Goal: Information Seeking & Learning: Learn about a topic

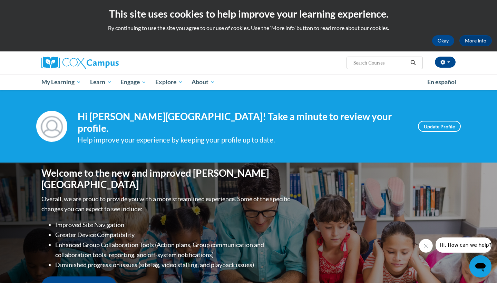
click at [359, 65] on input "Search..." at bounding box center [379, 63] width 55 height 8
type input "oral language is the foundation for literacy"
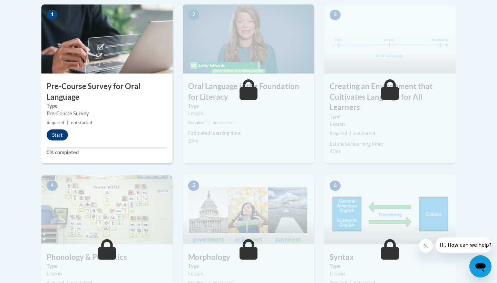
scroll to position [227, 0]
click at [57, 136] on button "Start" at bounding box center [57, 134] width 21 height 11
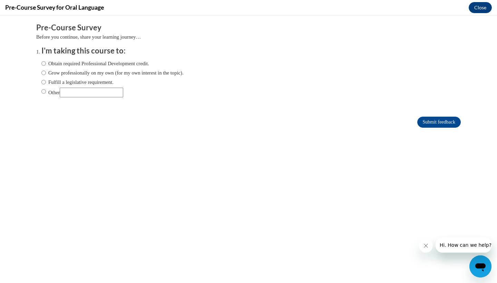
scroll to position [0, 0]
click at [49, 72] on label "Grow professionally on my own (for my own interest in the topic)." at bounding box center [112, 73] width 142 height 8
click at [46, 72] on input "Grow professionally on my own (for my own interest in the topic)." at bounding box center [43, 73] width 4 height 8
radio input "true"
click at [425, 120] on input "Submit feedback" at bounding box center [438, 122] width 43 height 11
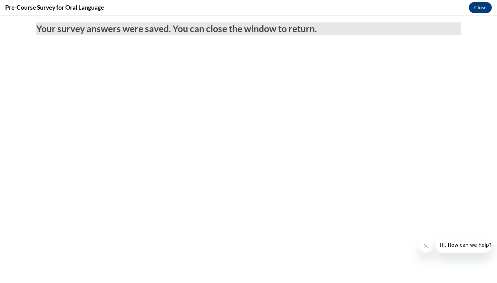
click at [479, 9] on button "Close" at bounding box center [479, 7] width 23 height 11
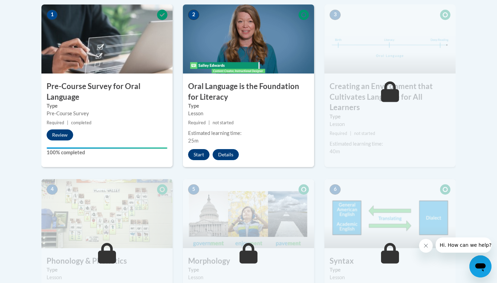
click at [199, 154] on button "Start" at bounding box center [198, 154] width 21 height 11
